Goal: Task Accomplishment & Management: Complete application form

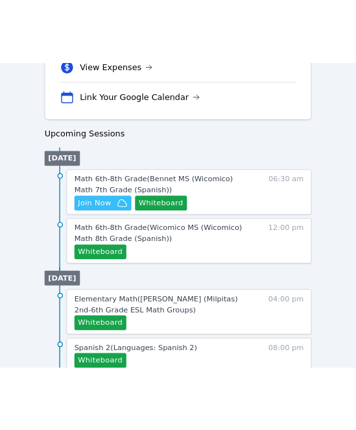
scroll to position [571, 0]
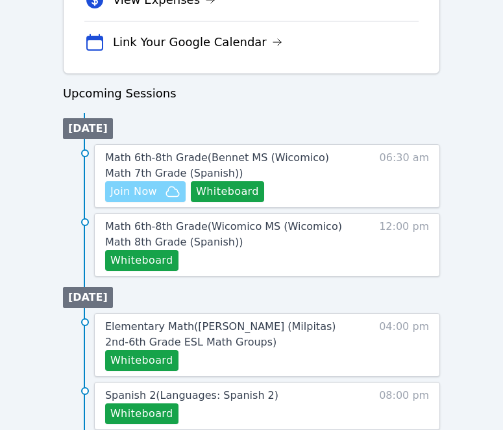
click at [144, 190] on span "Join Now" at bounding box center [133, 192] width 47 height 16
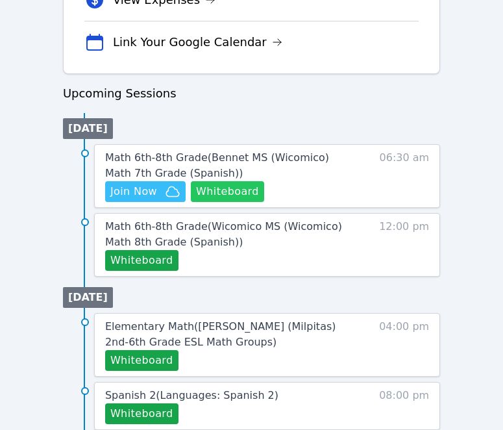
click at [218, 189] on button "Whiteboard" at bounding box center [227, 191] width 73 height 21
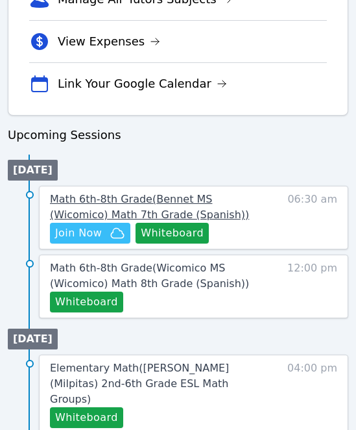
click at [203, 202] on span "Math 6th-8th Grade ( Bennet MS (Wicomico) Math 7th Grade (Spanish) )" at bounding box center [149, 207] width 199 height 28
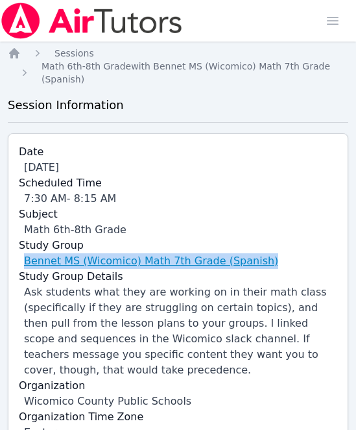
drag, startPoint x: 266, startPoint y: 258, endPoint x: 24, endPoint y: 256, distance: 242.2
click at [24, 256] on div "Bennet MS (Wicomico) Math 7th Grade (Spanish)" at bounding box center [181, 261] width 314 height 16
copy link "Bennet MS (Wicomico) Math 7th Grade (Spanish)"
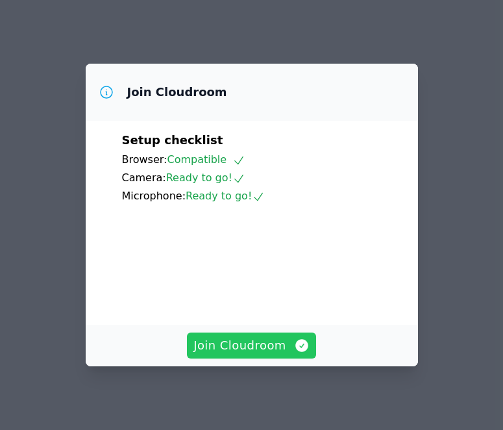
click at [251, 347] on span "Join Cloudroom" at bounding box center [251, 345] width 116 height 18
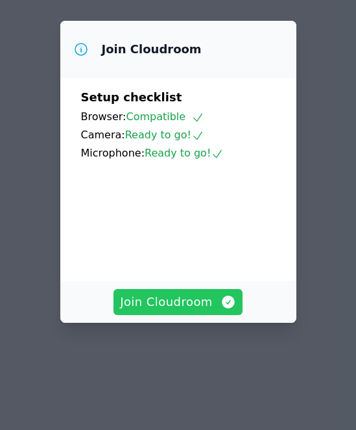
click at [145, 301] on span "Join Cloudroom" at bounding box center [178, 302] width 116 height 18
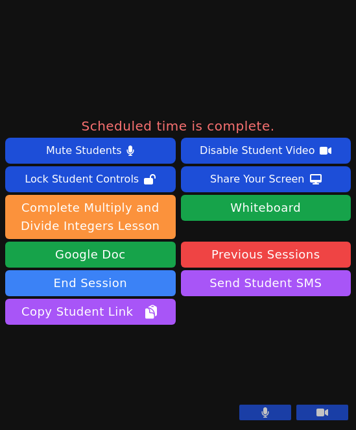
scroll to position [361, 0]
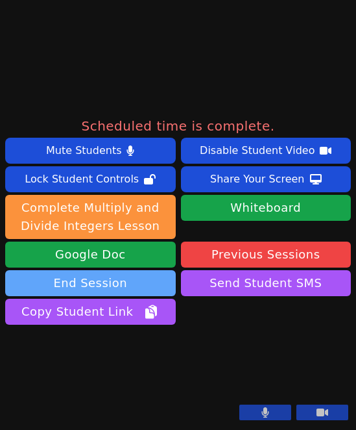
click at [93, 270] on button "End Session" at bounding box center [90, 283] width 171 height 26
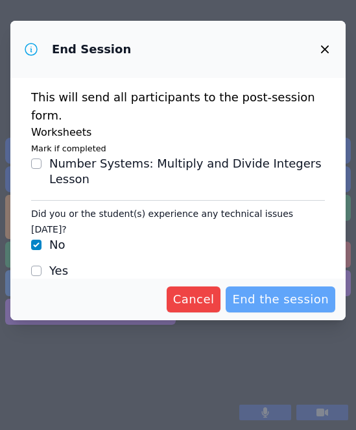
click at [264, 290] on span "End the session" at bounding box center [280, 299] width 97 height 18
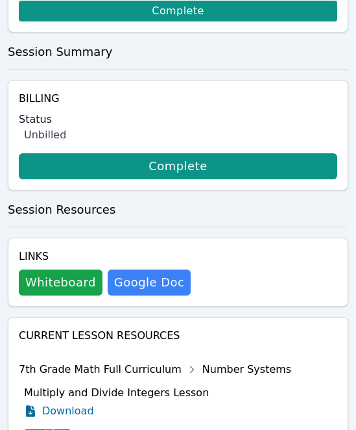
scroll to position [653, 0]
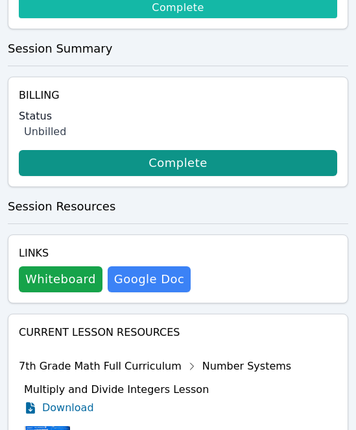
click at [227, 10] on link "Complete" at bounding box center [178, 7] width 319 height 21
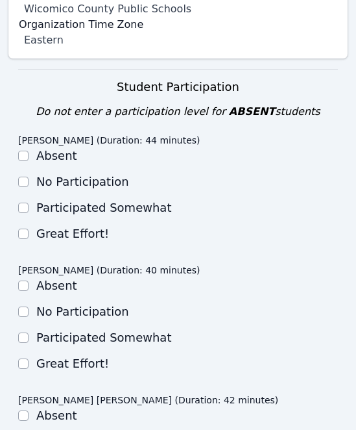
scroll to position [493, 0]
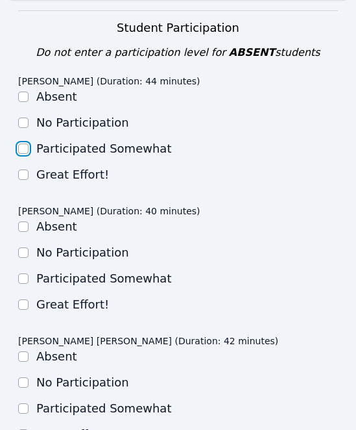
click at [25, 148] on input "Participated Somewhat" at bounding box center [23, 148] width 10 height 10
checkbox input "true"
click at [21, 301] on input "Great Effort!" at bounding box center [23, 304] width 10 height 10
checkbox input "true"
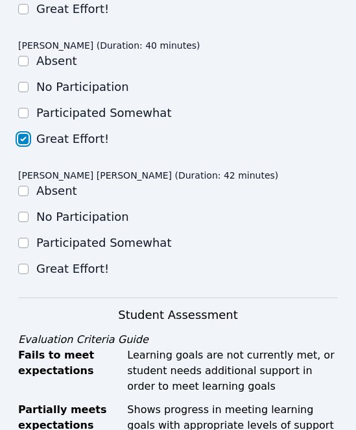
scroll to position [659, 0]
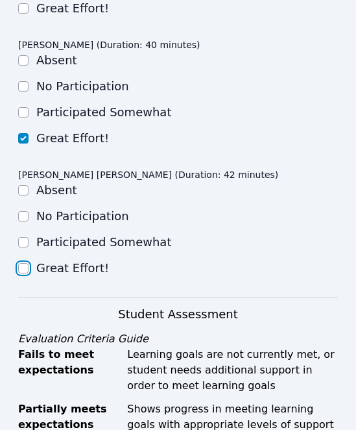
click at [23, 267] on input "Great Effort!" at bounding box center [23, 268] width 10 height 10
checkbox input "true"
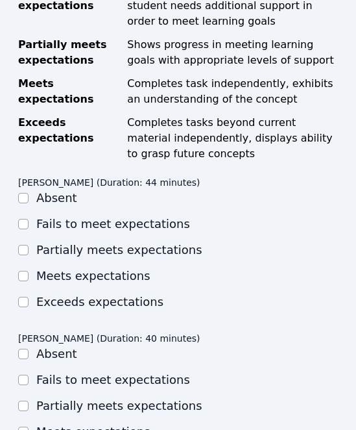
scroll to position [1040, 0]
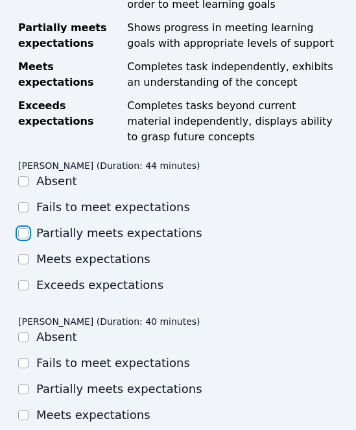
click at [23, 229] on input "Partially meets expectations" at bounding box center [23, 233] width 10 height 10
checkbox input "true"
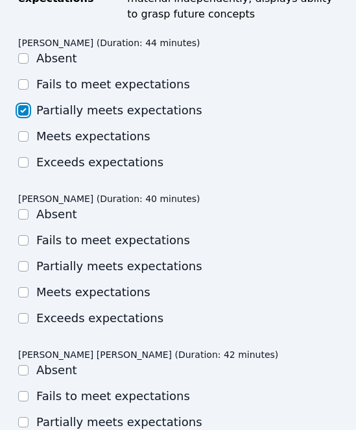
scroll to position [1194, 0]
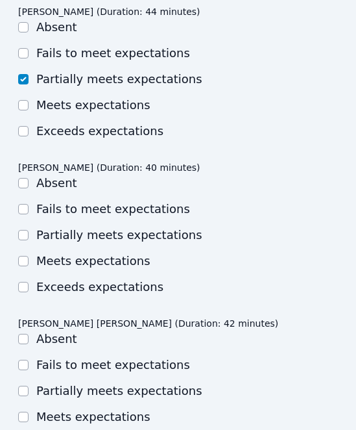
click at [20, 269] on ul "Absent Fails to meet expectations Partially meets expectations Meets expectatio…" at bounding box center [178, 234] width 320 height 119
click at [22, 260] on input "Meets expectations" at bounding box center [23, 261] width 10 height 10
checkbox input "true"
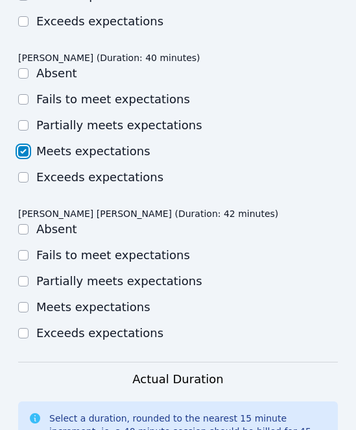
scroll to position [1384, 0]
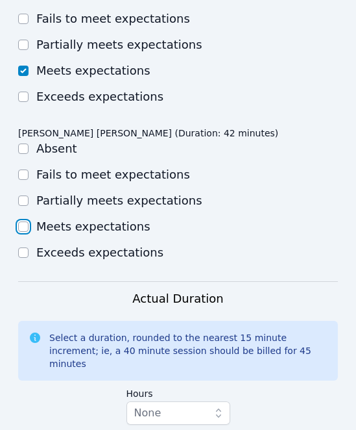
click at [27, 224] on input "Meets expectations" at bounding box center [23, 226] width 10 height 10
checkbox input "true"
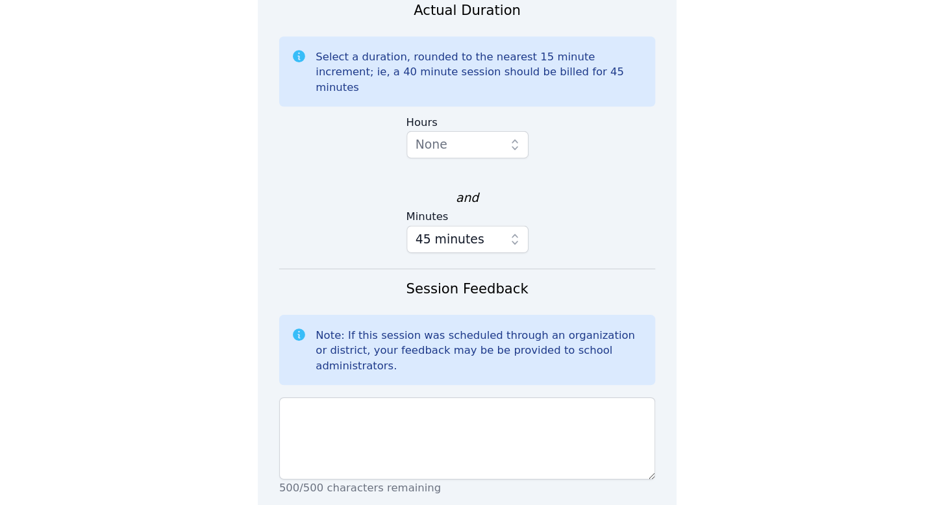
scroll to position [923, 0]
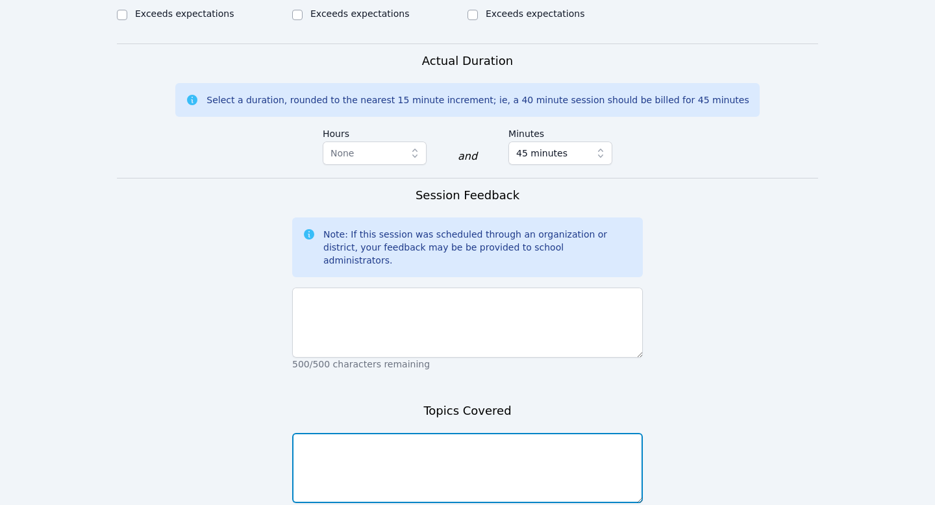
click at [325, 429] on textarea at bounding box center [467, 468] width 351 height 70
type textarea "Constant of Proportionality"
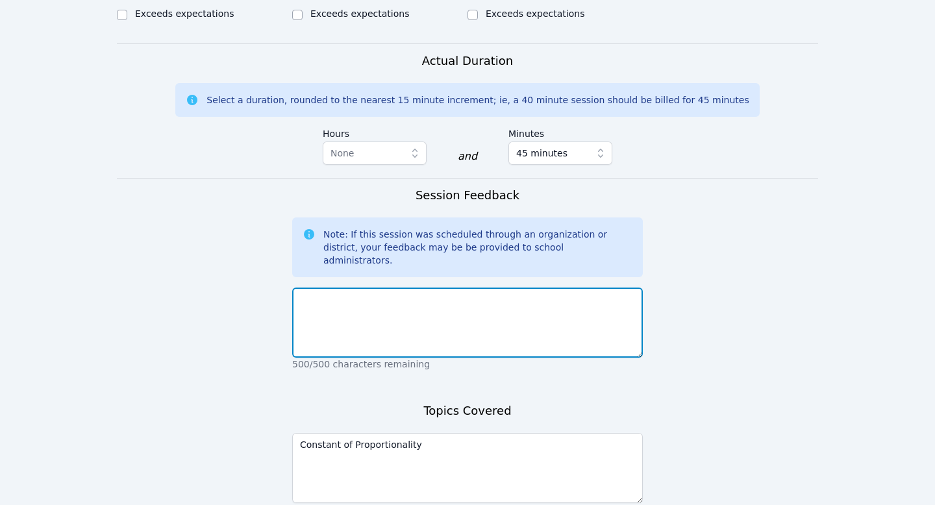
click at [356, 288] on textarea at bounding box center [467, 323] width 351 height 70
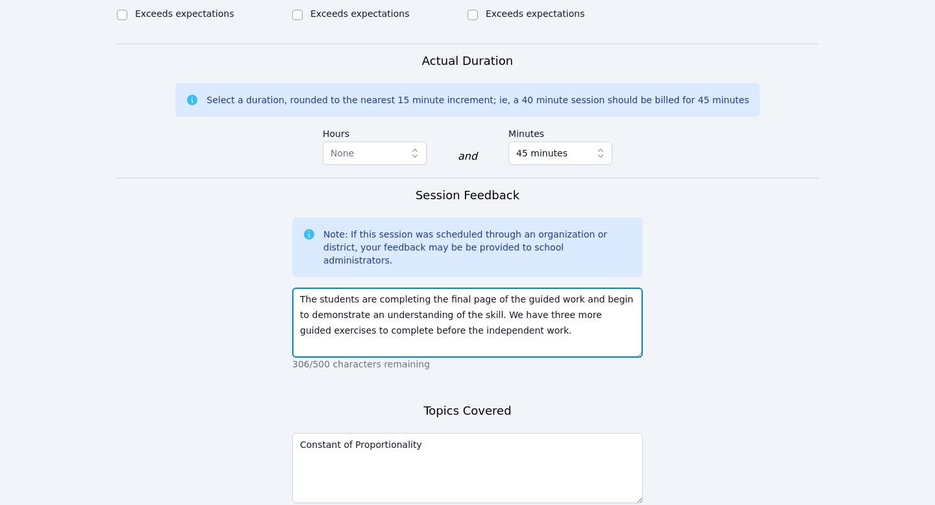
scroll to position [1003, 0]
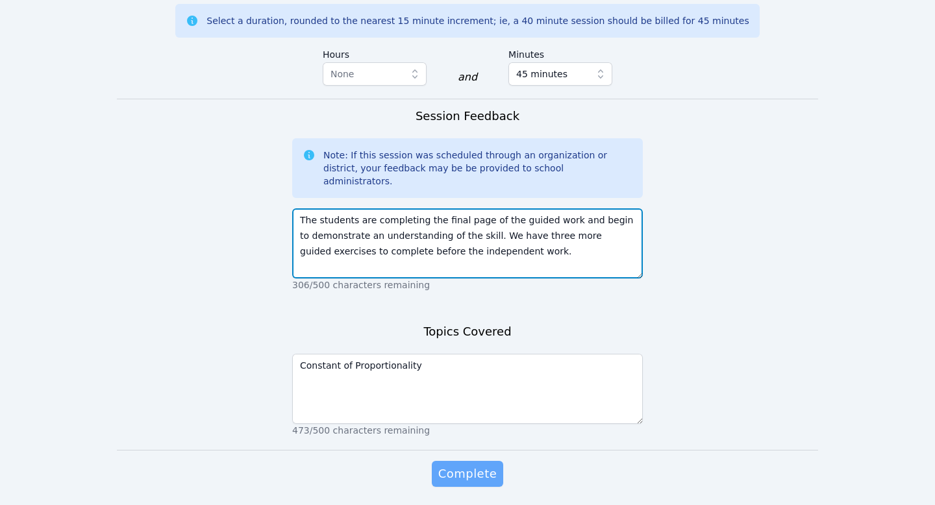
type textarea "The students are completing the final page of the guided work and begin to demo…"
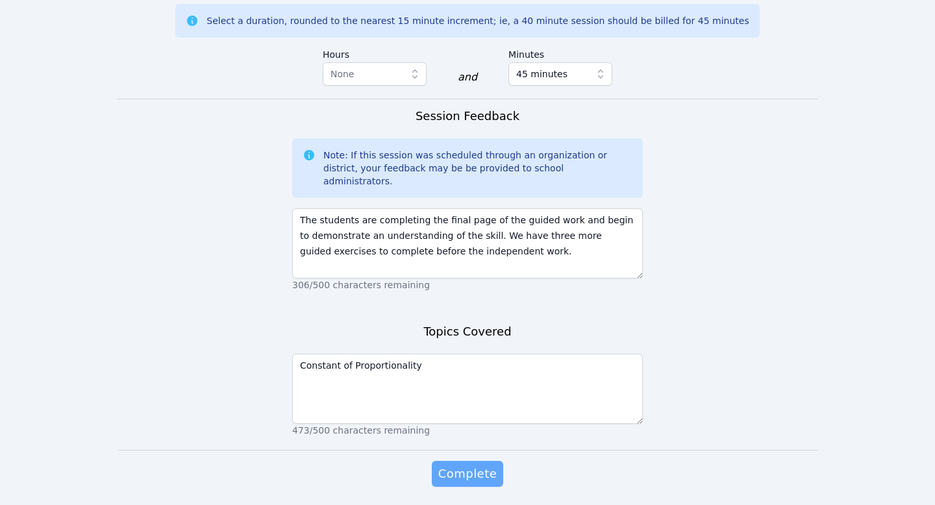
click at [356, 429] on span "Complete" at bounding box center [467, 474] width 58 height 18
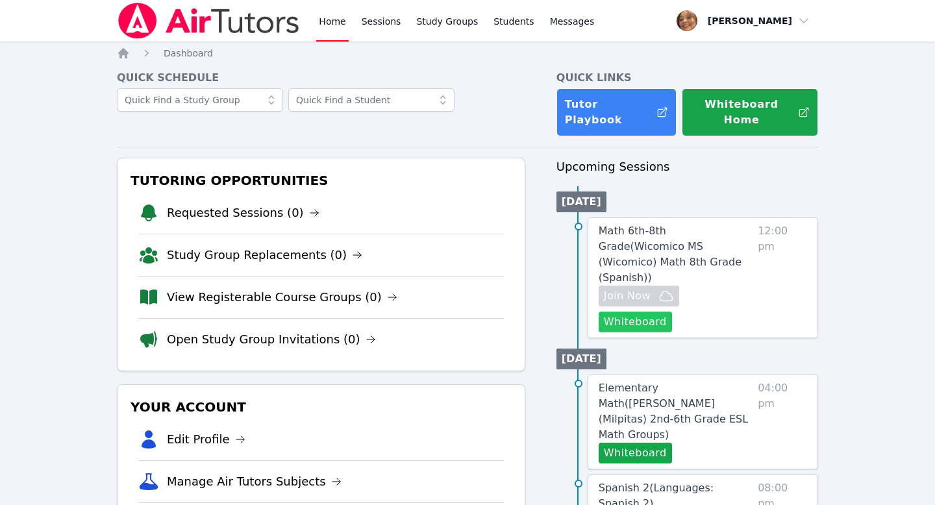
click at [356, 312] on button "Whiteboard" at bounding box center [635, 322] width 73 height 21
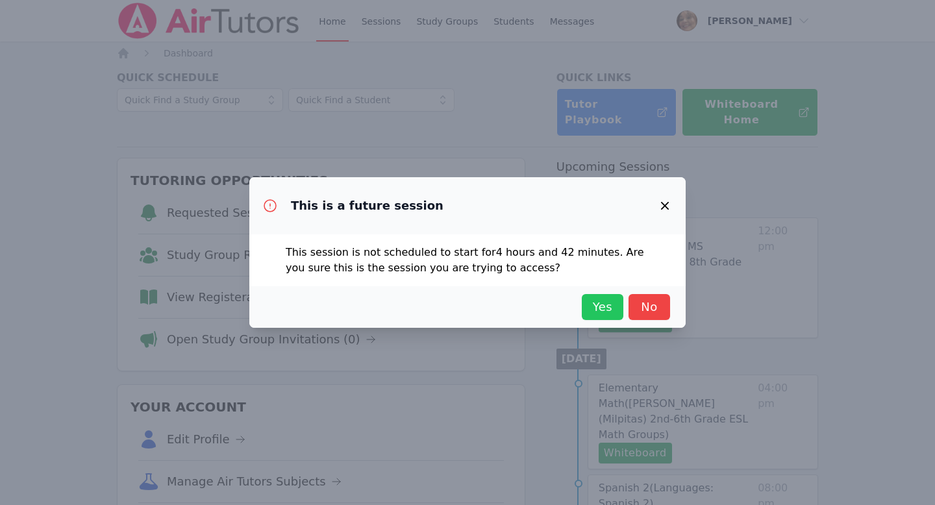
click at [356, 305] on span "Yes" at bounding box center [602, 307] width 29 height 18
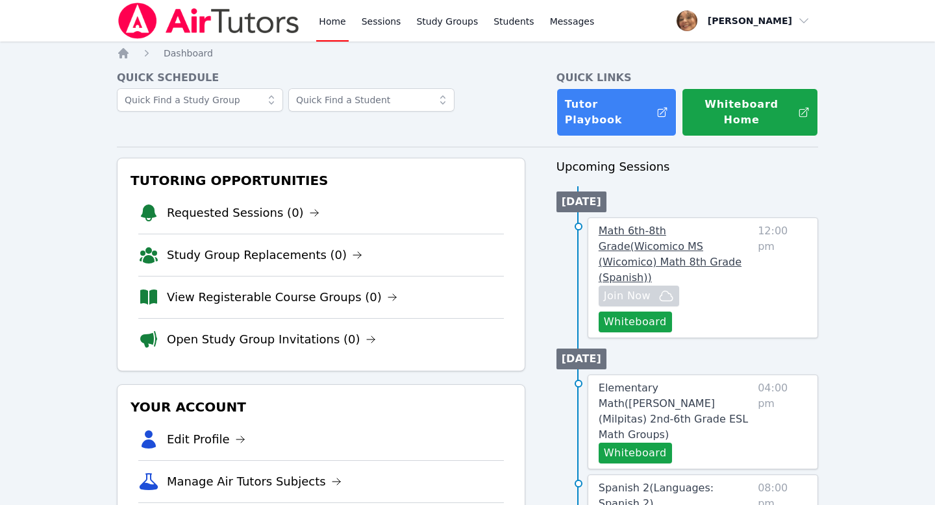
click at [356, 226] on link "Math 6th-8th Grade ( Wicomico MS (Wicomico) Math 8th Grade (Spanish) )" at bounding box center [676, 254] width 154 height 62
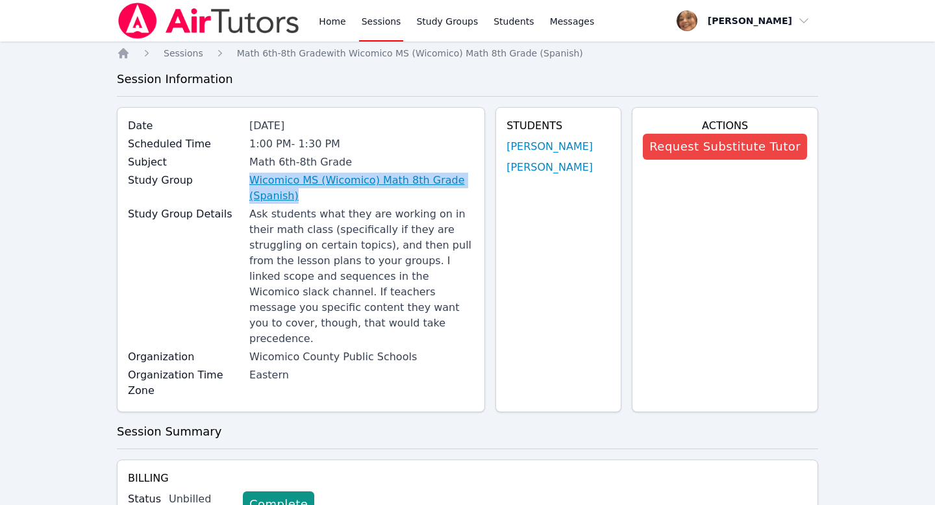
drag, startPoint x: 233, startPoint y: 177, endPoint x: 297, endPoint y: 198, distance: 66.9
click at [297, 198] on div "Study Group Wicomico MS (Wicomico) Math 8th Grade (Spanish)" at bounding box center [301, 190] width 346 height 34
copy div "Wicomico MS (Wicomico) Math 8th Grade (Spanish)"
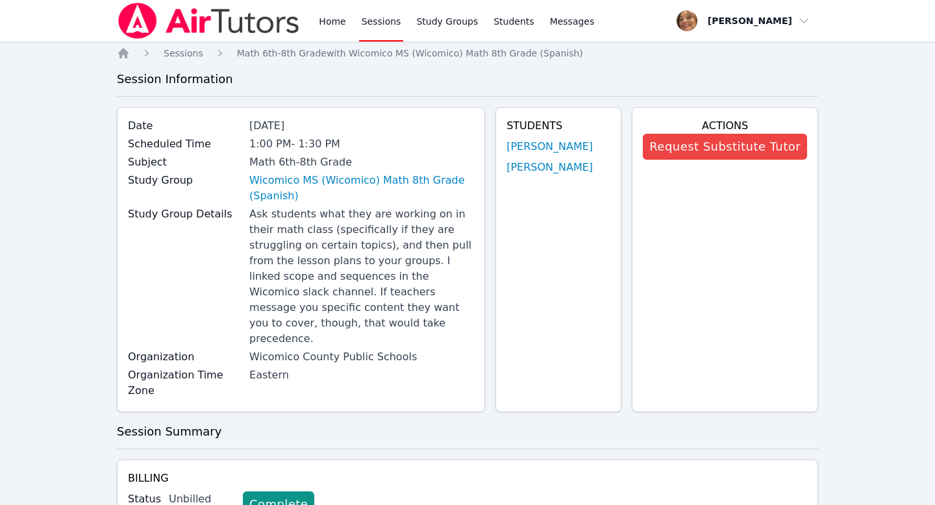
click at [356, 151] on div "1:00 PM - 1:30 PM" at bounding box center [361, 144] width 225 height 16
click at [123, 49] on icon "Breadcrumb" at bounding box center [123, 53] width 10 height 10
